Goal: Task Accomplishment & Management: Use online tool/utility

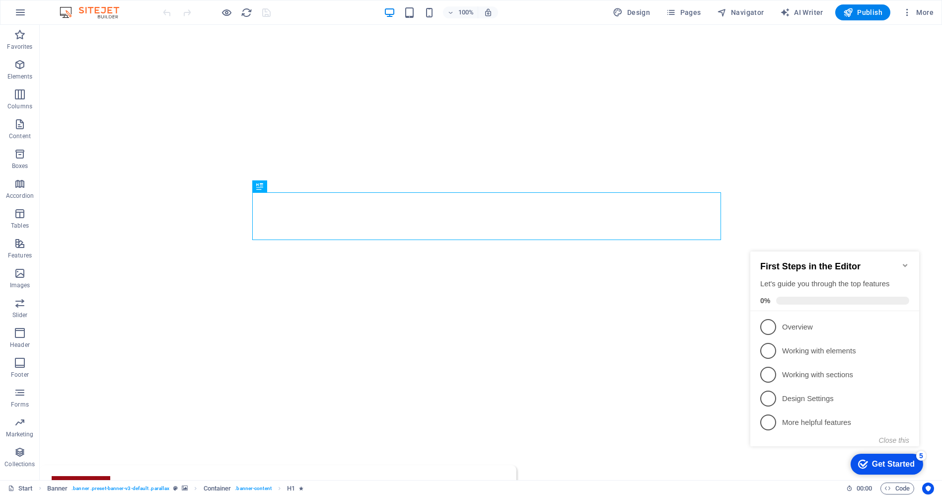
click at [904, 263] on icon "Minimize checklist" at bounding box center [905, 264] width 4 height 3
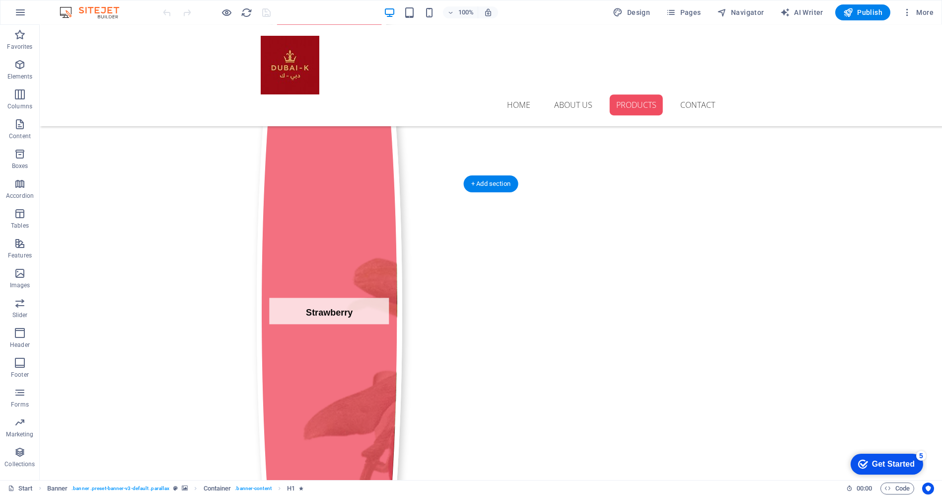
scroll to position [1711, 0]
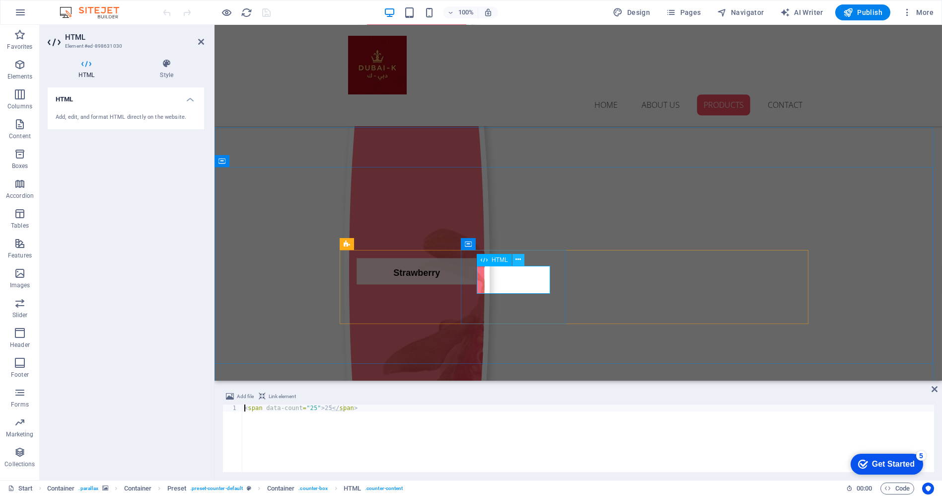
scroll to position [0, 0]
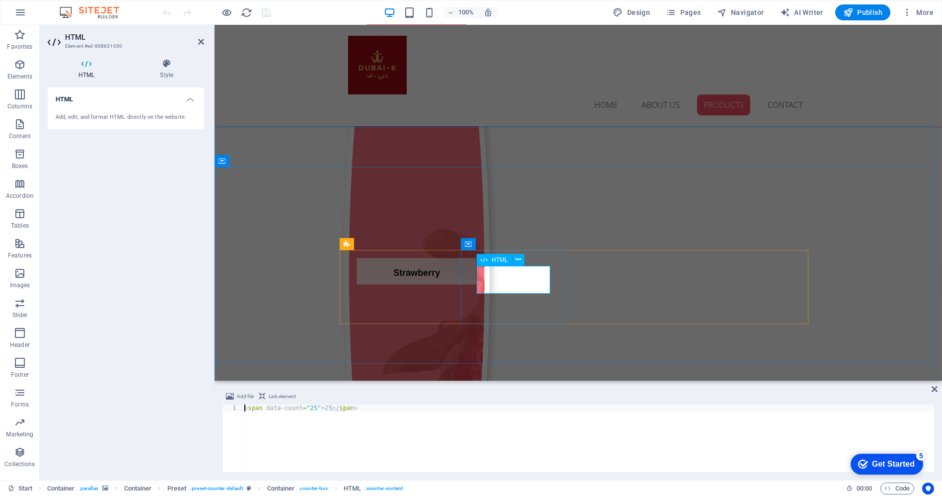
click at [186, 99] on h4 "HTML" at bounding box center [126, 96] width 156 height 18
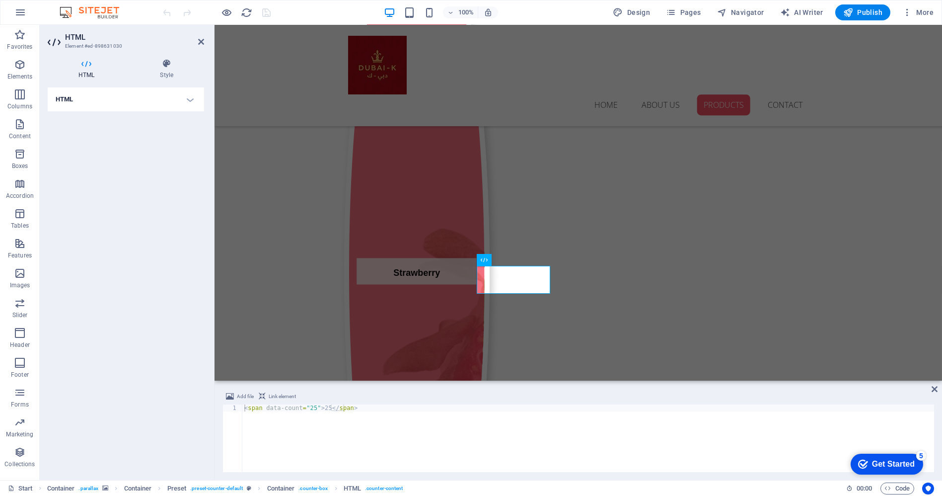
click at [193, 104] on h4 "HTML" at bounding box center [126, 99] width 156 height 24
drag, startPoint x: 310, startPoint y: 407, endPoint x: 305, endPoint y: 406, distance: 5.7
click at [305, 406] on div "< span data-count = "25" > 25 </ span >" at bounding box center [588, 444] width 692 height 81
drag, startPoint x: 321, startPoint y: 408, endPoint x: 315, endPoint y: 406, distance: 6.1
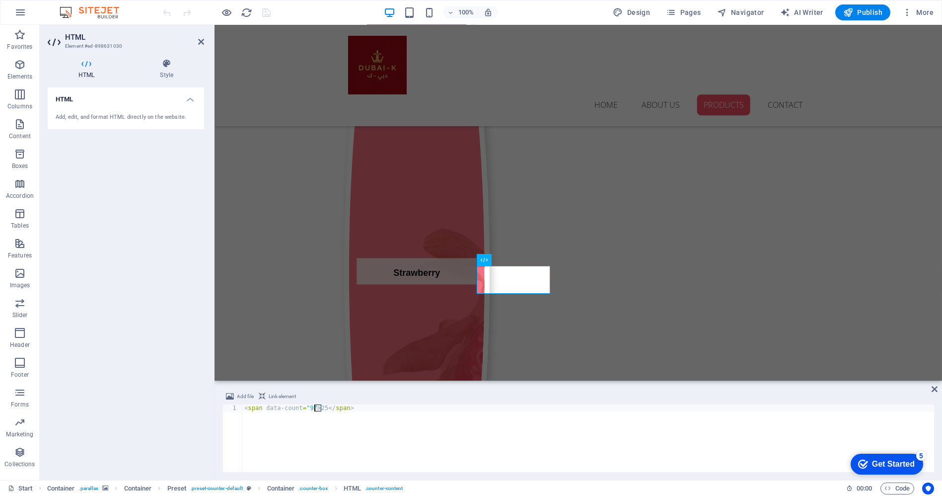
click at [315, 406] on div "< span data-count = "9" > 25 </ span >" at bounding box center [588, 444] width 692 height 81
type textarea "<span data-count="9">9</span>"
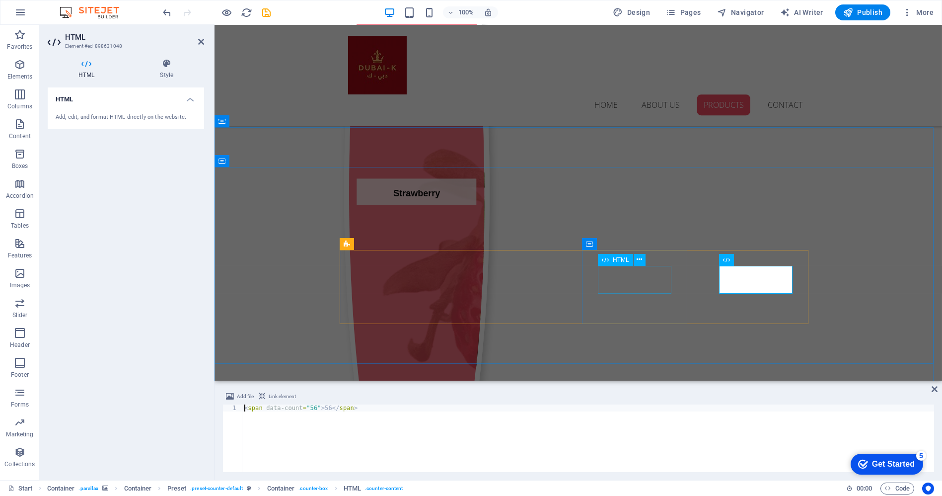
scroll to position [1631, 0]
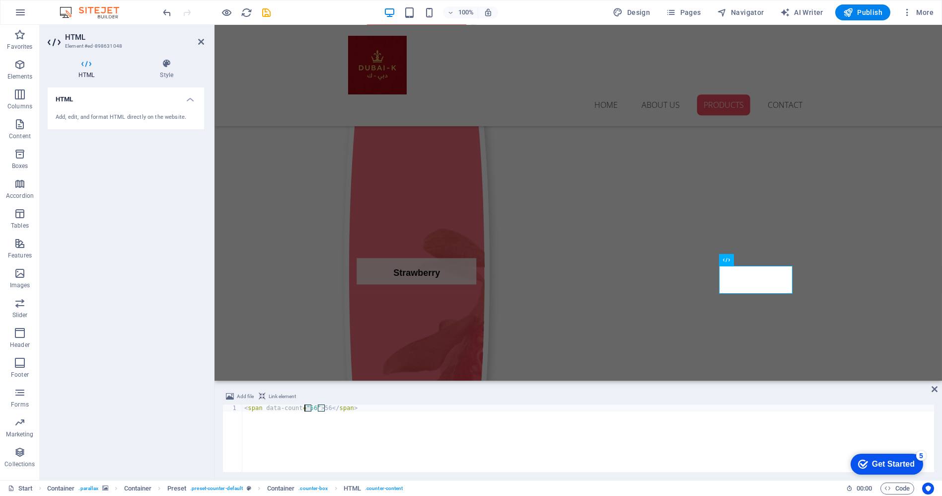
drag, startPoint x: 310, startPoint y: 406, endPoint x: 303, endPoint y: 405, distance: 7.6
click at [303, 405] on div "< span data-count = "56" > 56 </ span >" at bounding box center [588, 444] width 692 height 81
drag, startPoint x: 320, startPoint y: 407, endPoint x: 313, endPoint y: 407, distance: 7.0
click at [313, 407] on div "< span data-count = "4" > 56 </ span >" at bounding box center [588, 444] width 692 height 81
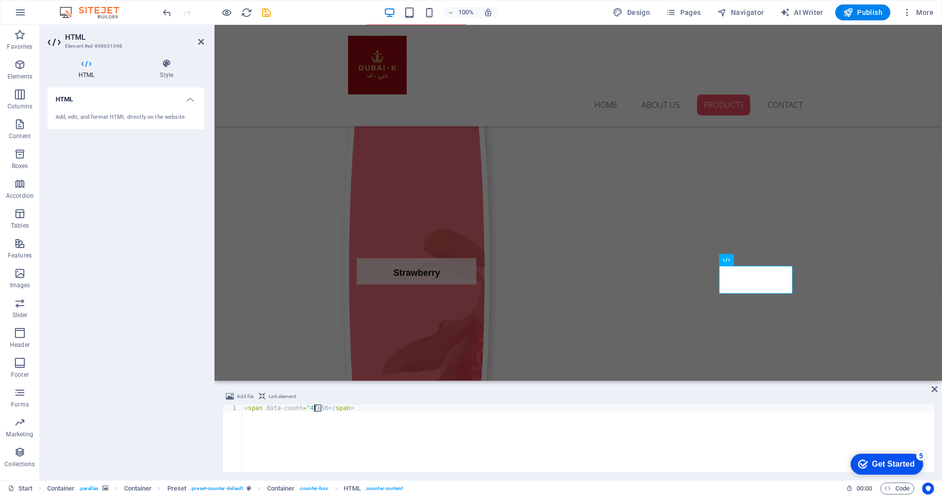
scroll to position [0, 5]
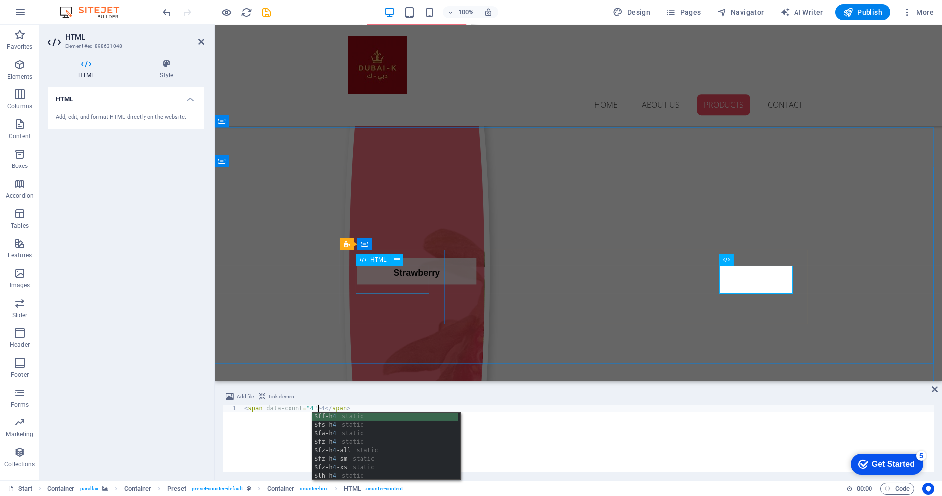
type textarea "<span data-count="4">4</span>"
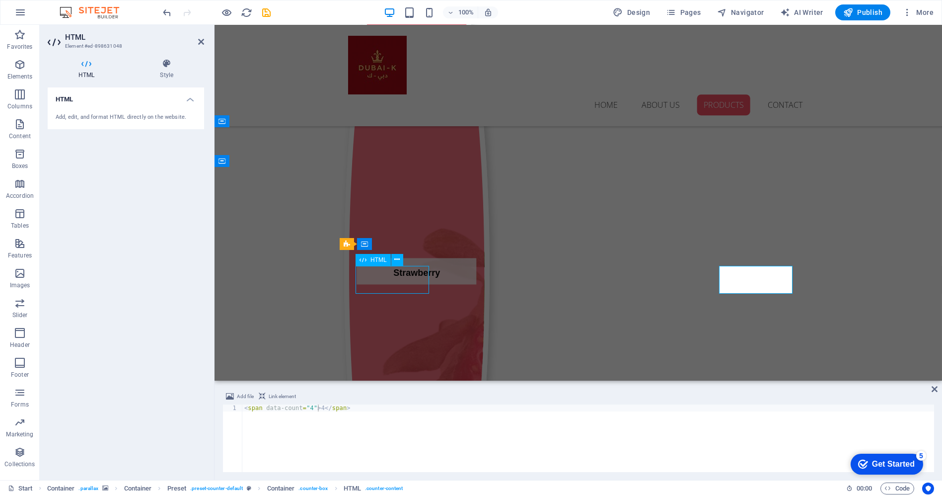
scroll to position [1711, 0]
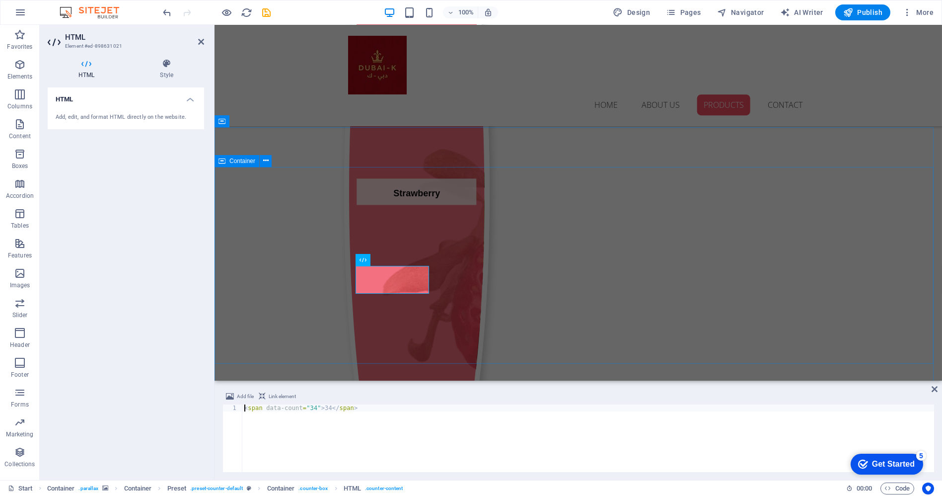
scroll to position [1631, 0]
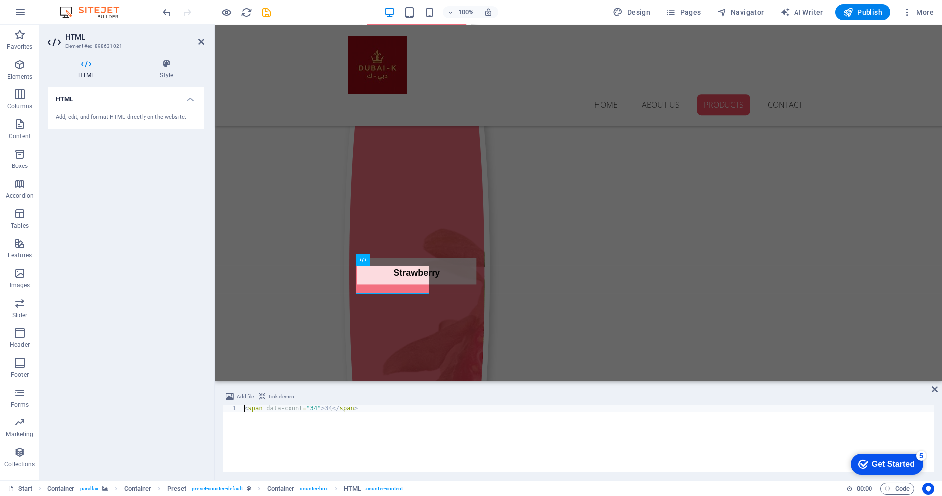
click at [309, 407] on div "< span data-count = "34" > 34 </ span >" at bounding box center [588, 444] width 692 height 81
click at [310, 408] on div "< span data-count = "34" > 34 </ span >" at bounding box center [588, 444] width 692 height 81
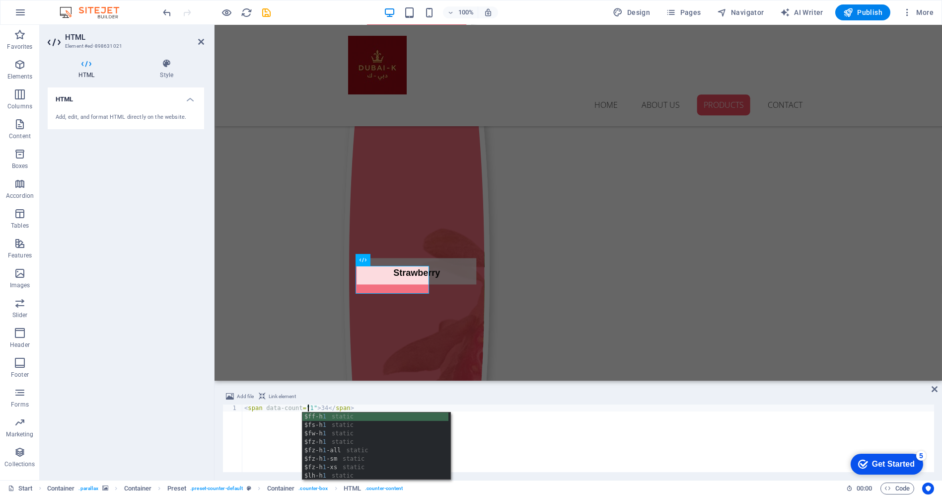
scroll to position [0, 5]
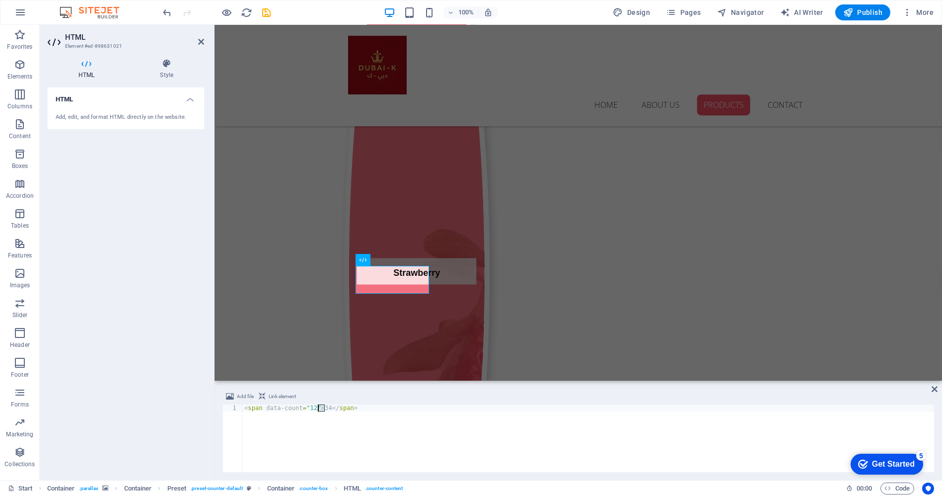
drag, startPoint x: 325, startPoint y: 407, endPoint x: 319, endPoint y: 407, distance: 5.5
click at [319, 407] on div "< span data-count = "12" > 34 </ span >" at bounding box center [588, 444] width 692 height 81
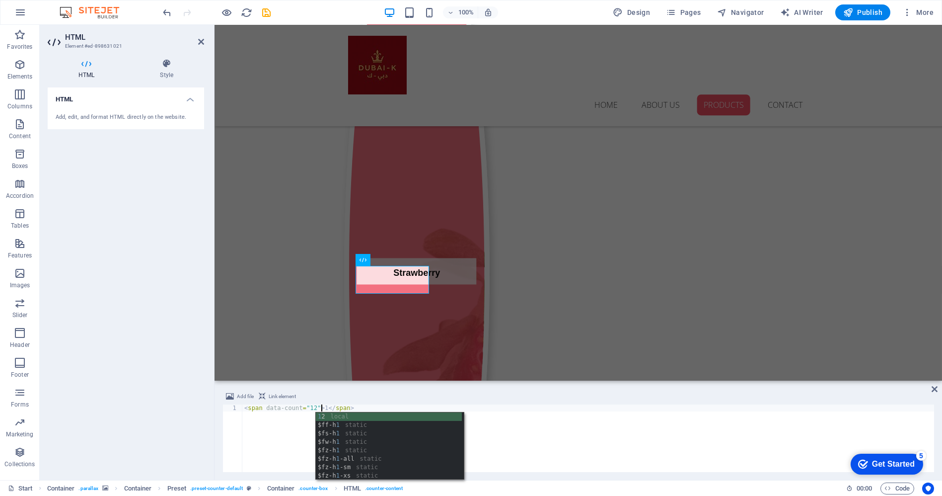
scroll to position [0, 6]
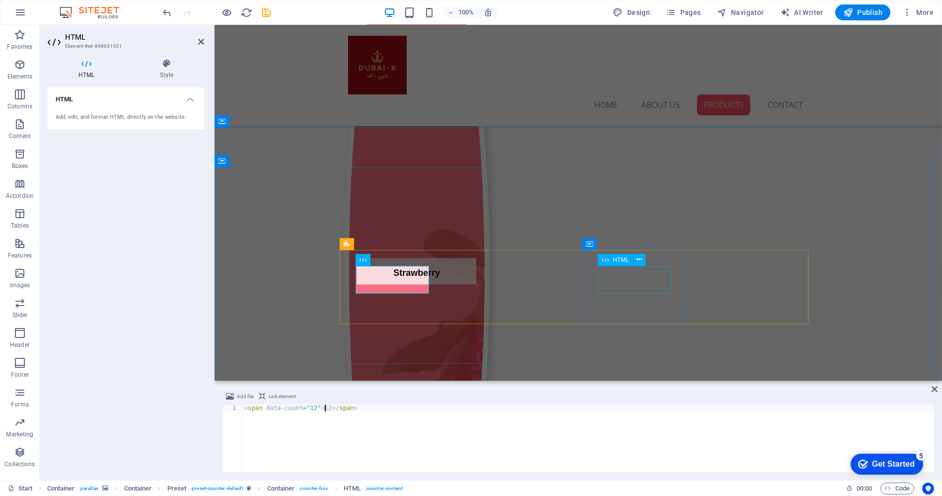
type textarea "<span data-count="12">12</span>"
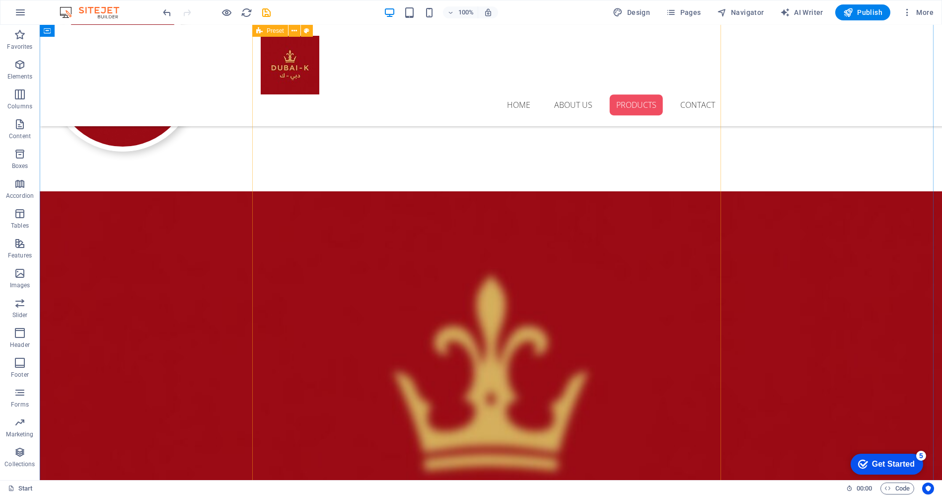
scroll to position [953, 0]
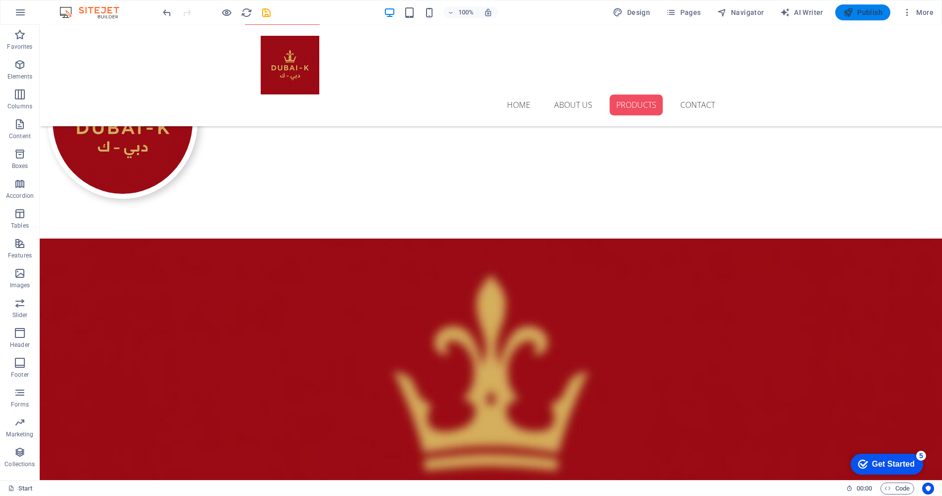
click at [850, 16] on icon "button" at bounding box center [849, 12] width 10 height 10
